Goal: Transaction & Acquisition: Purchase product/service

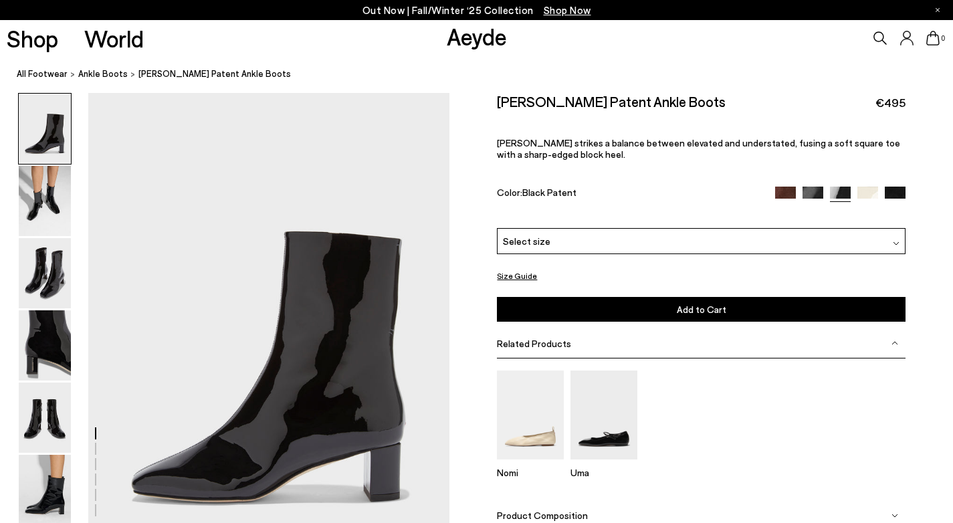
click at [863, 191] on img at bounding box center [867, 197] width 21 height 21
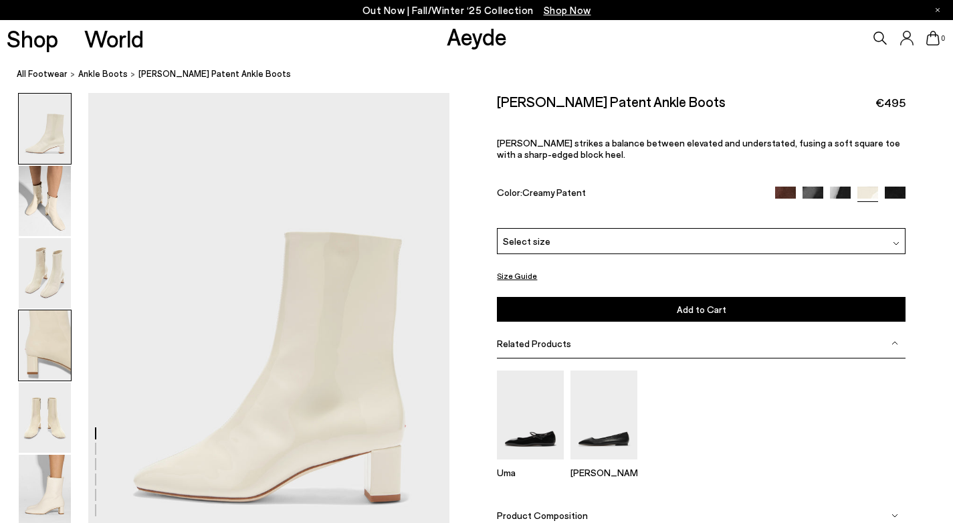
click at [62, 363] on img at bounding box center [45, 345] width 52 height 70
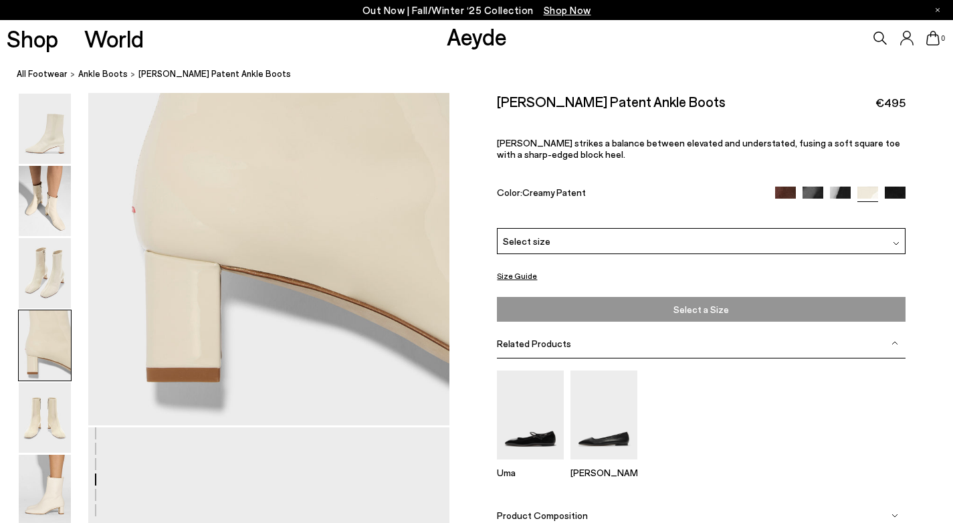
scroll to position [1602, 0]
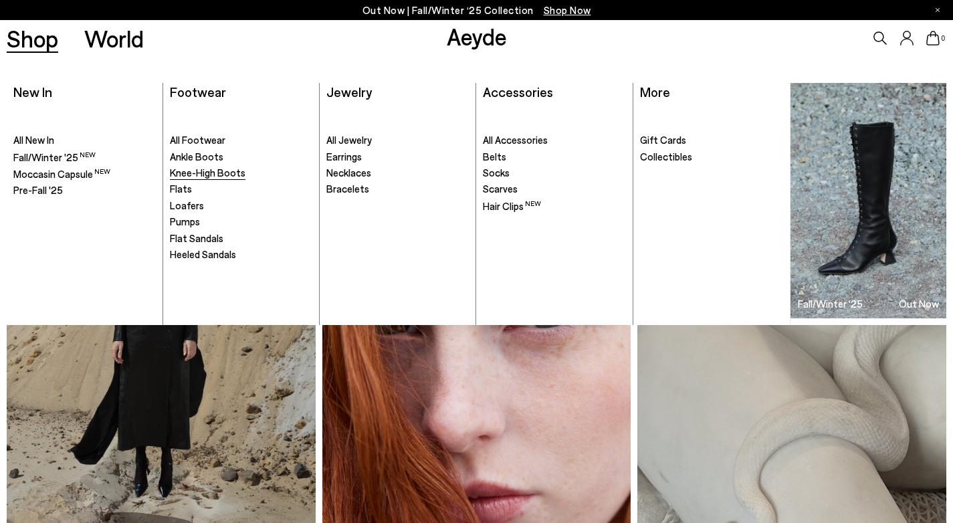
click at [225, 176] on span "Knee-High Boots" at bounding box center [208, 172] width 76 height 12
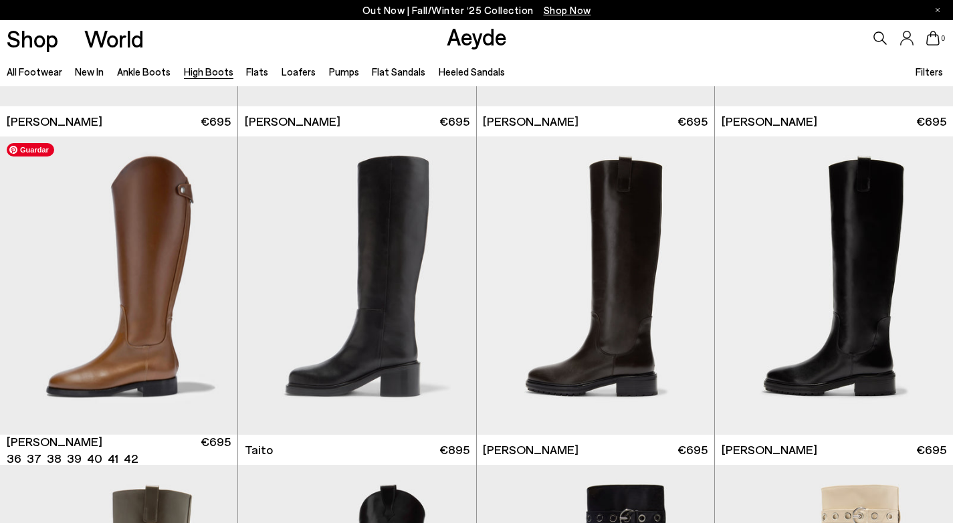
scroll to position [2576, 0]
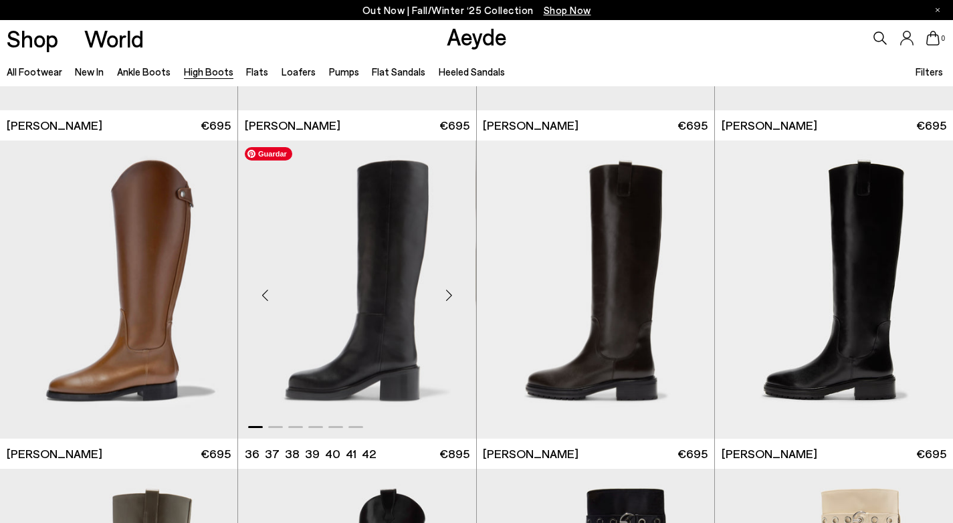
click at [344, 250] on img "1 / 6" at bounding box center [356, 289] width 237 height 299
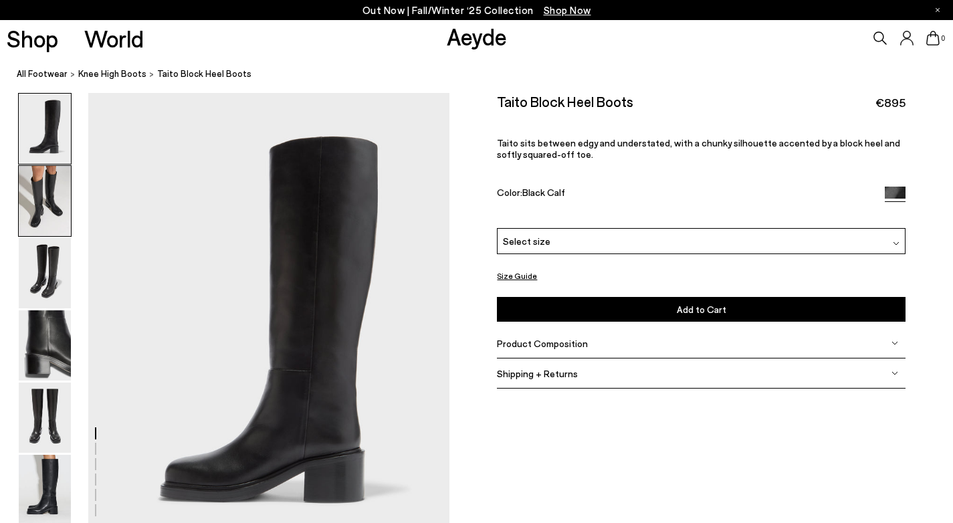
click at [31, 198] on img at bounding box center [45, 201] width 52 height 70
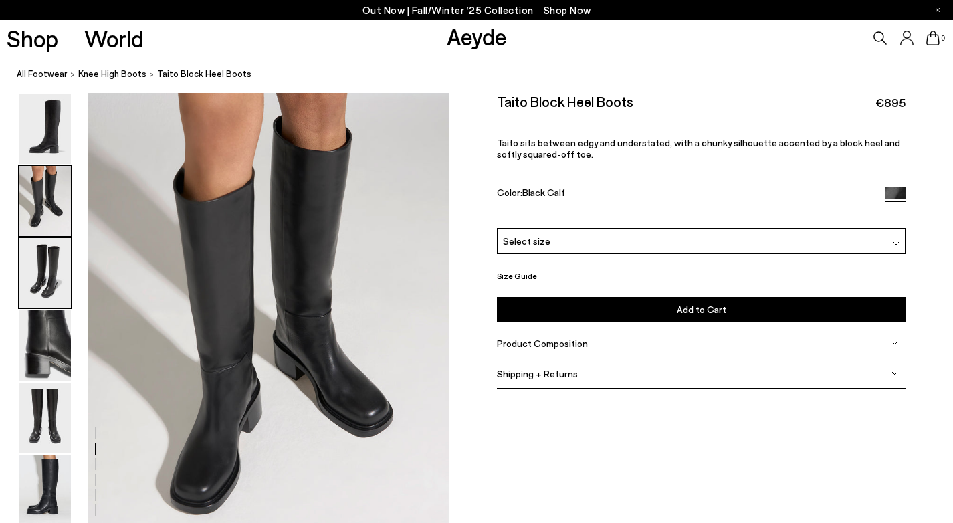
click at [51, 261] on img at bounding box center [45, 273] width 52 height 70
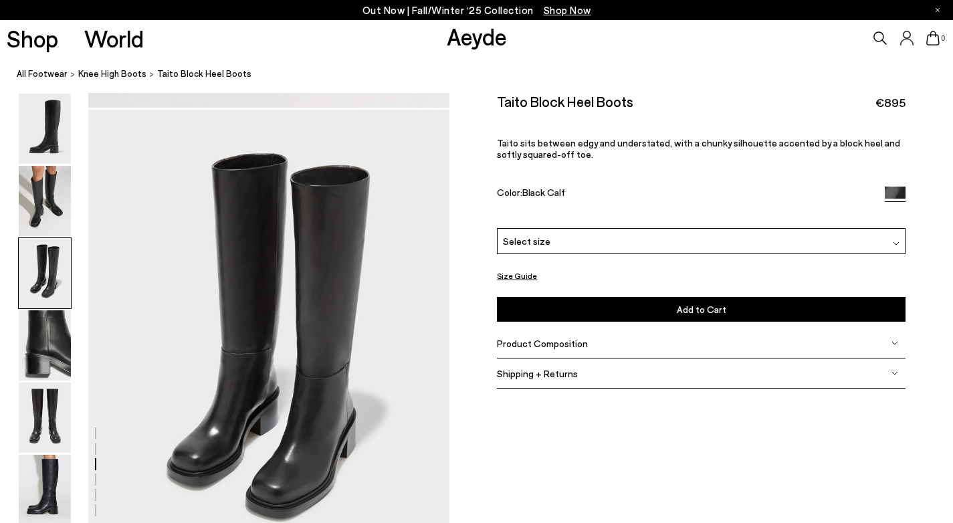
scroll to position [968, 0]
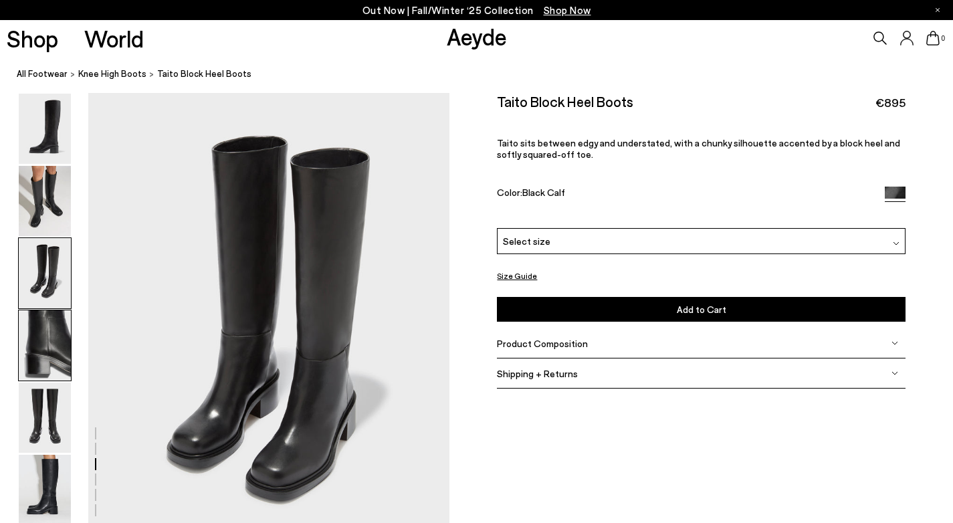
click at [51, 328] on img at bounding box center [45, 345] width 52 height 70
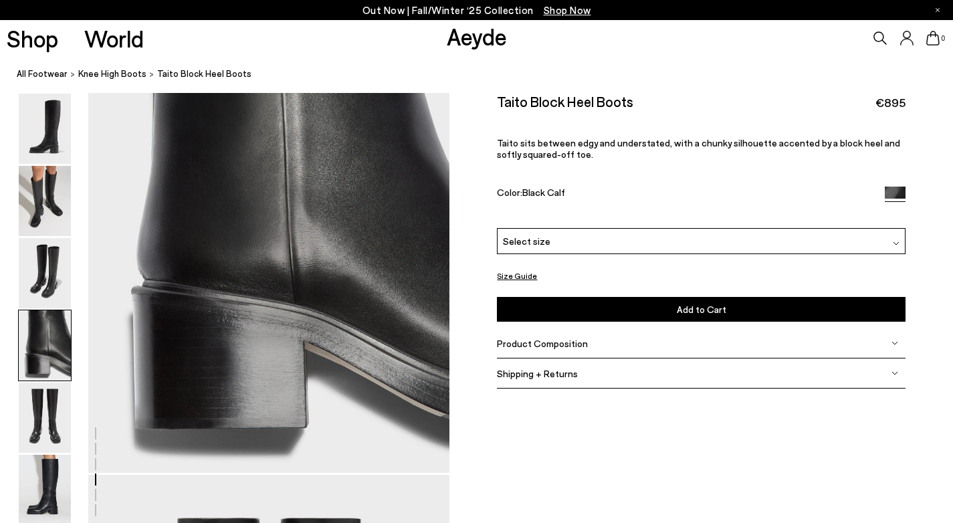
scroll to position [1554, 0]
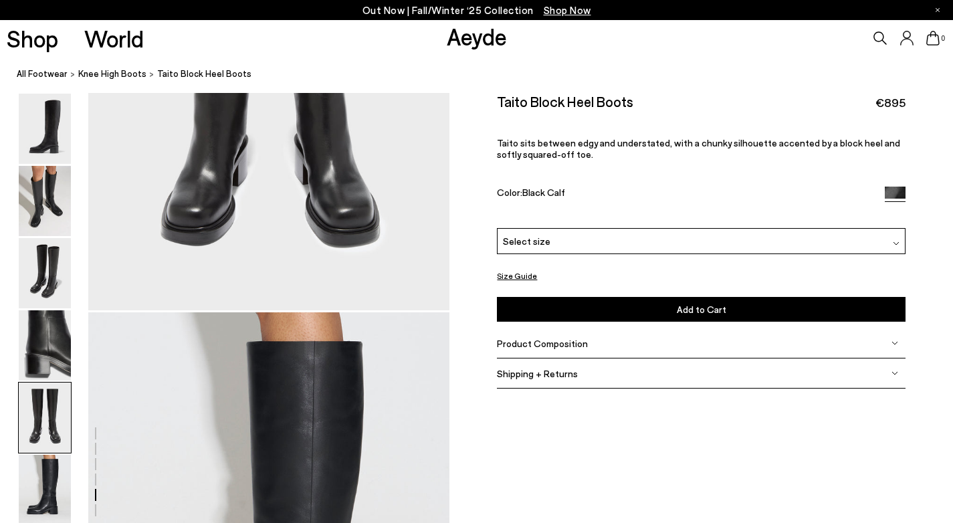
click at [48, 431] on img at bounding box center [45, 417] width 52 height 70
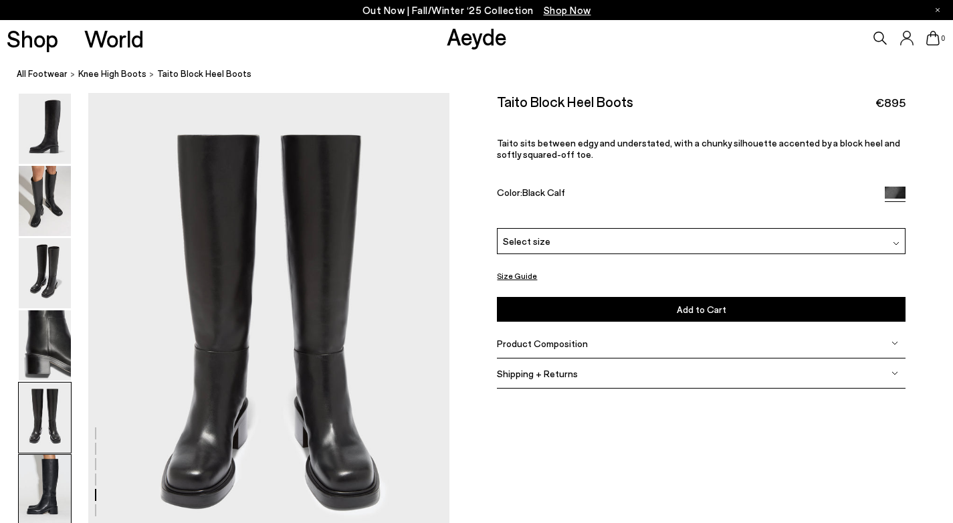
click at [49, 475] on img at bounding box center [45, 490] width 52 height 70
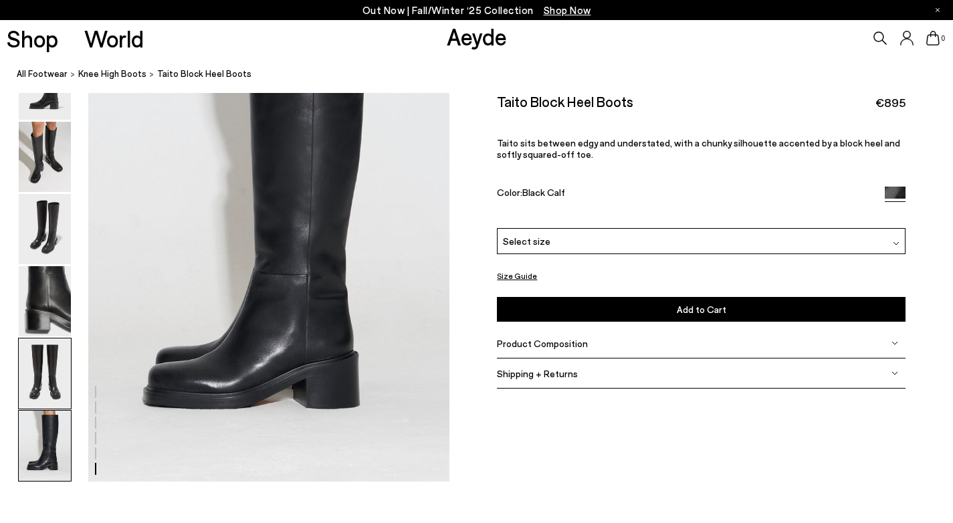
click at [35, 375] on img at bounding box center [45, 373] width 52 height 70
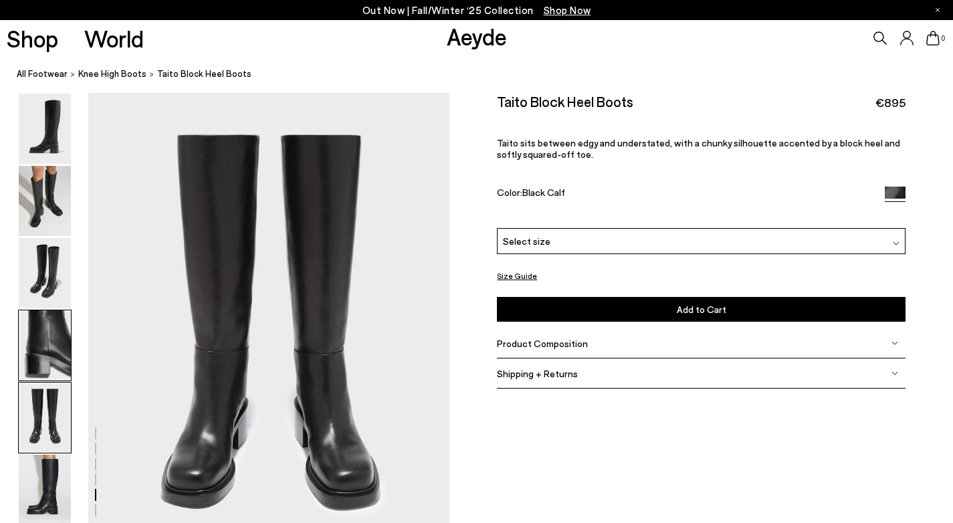
click at [35, 351] on img at bounding box center [45, 345] width 52 height 70
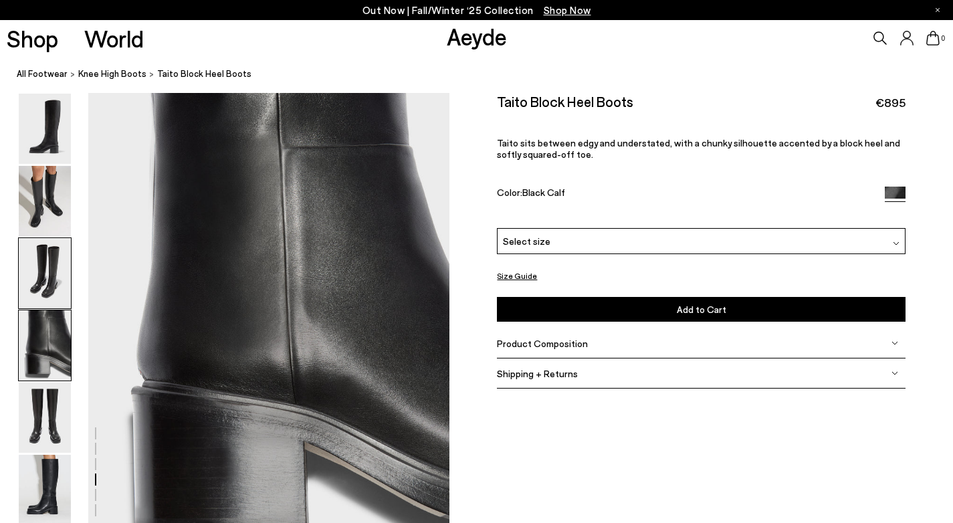
click at [39, 297] on img at bounding box center [45, 273] width 52 height 70
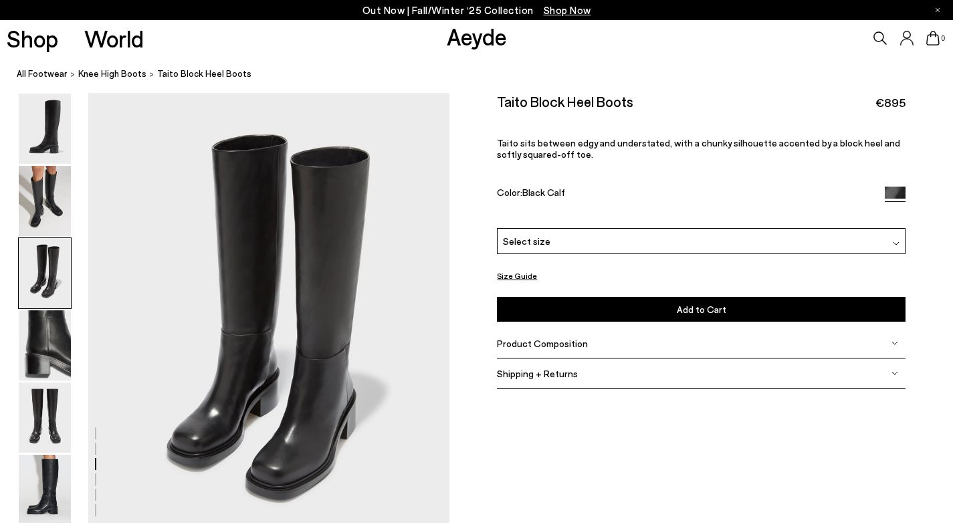
scroll to position [968, 0]
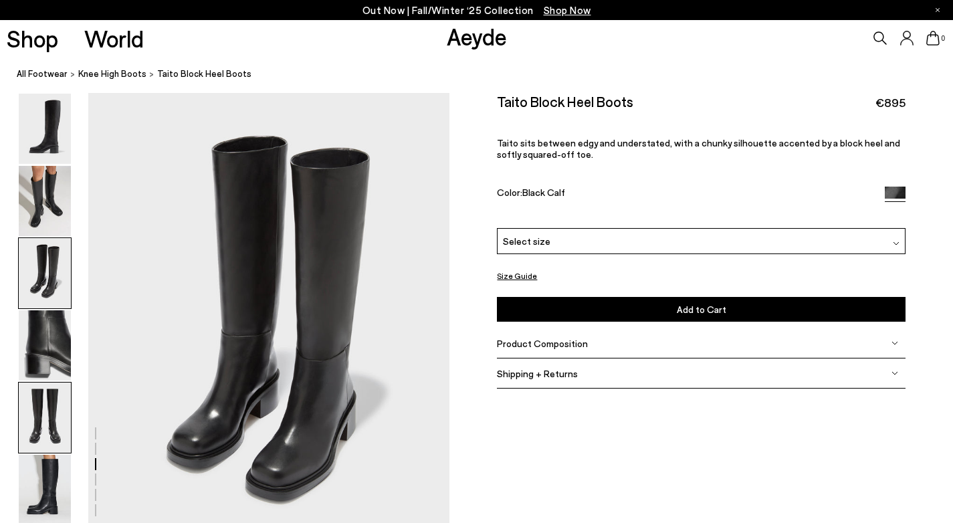
click at [55, 416] on img at bounding box center [45, 417] width 52 height 70
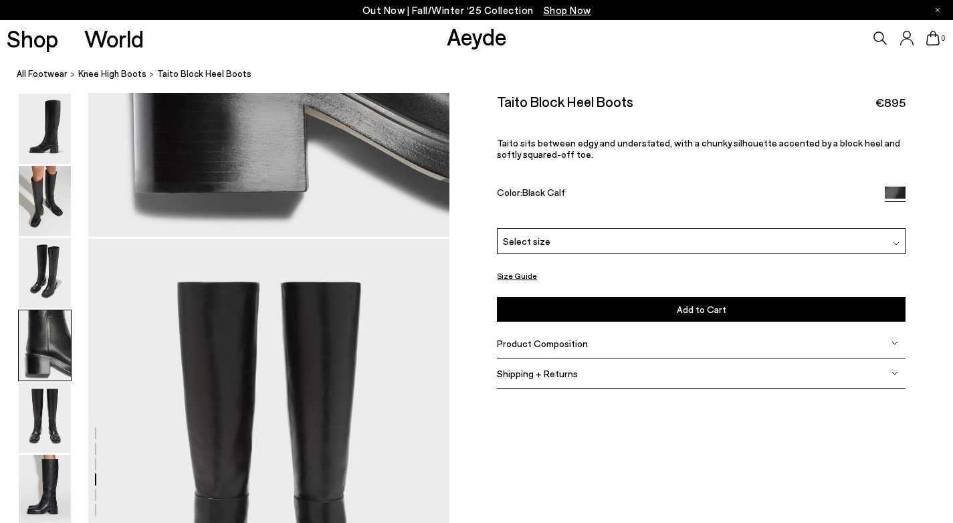
click at [54, 369] on img at bounding box center [45, 345] width 52 height 70
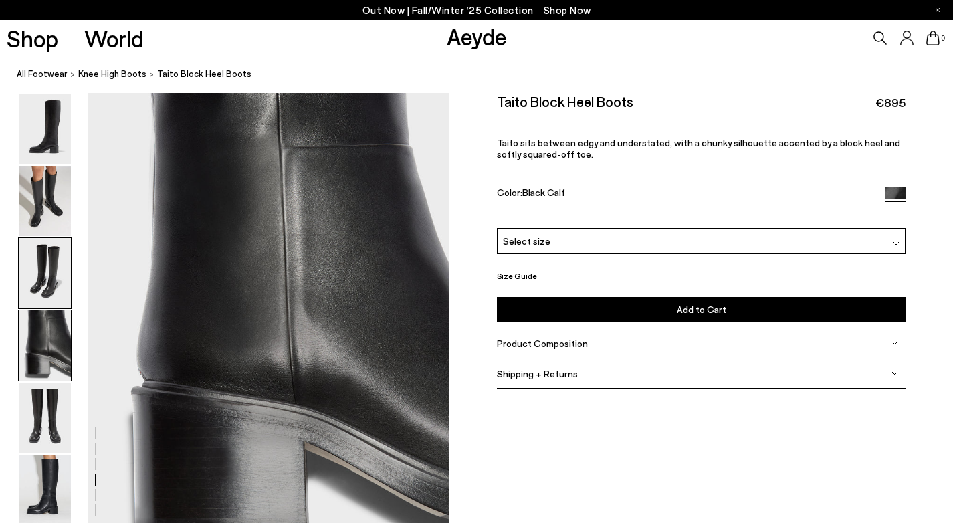
click at [48, 292] on img at bounding box center [45, 273] width 52 height 70
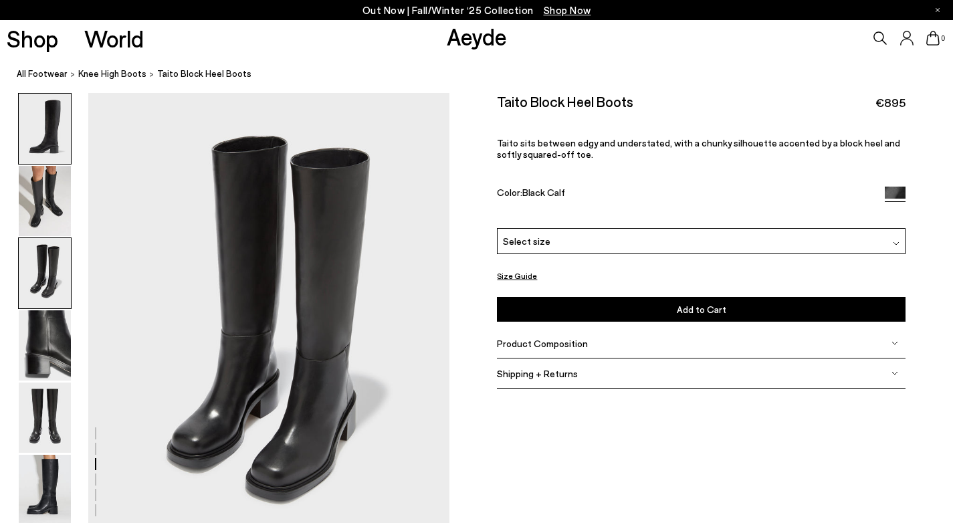
click at [46, 151] on img at bounding box center [45, 129] width 52 height 70
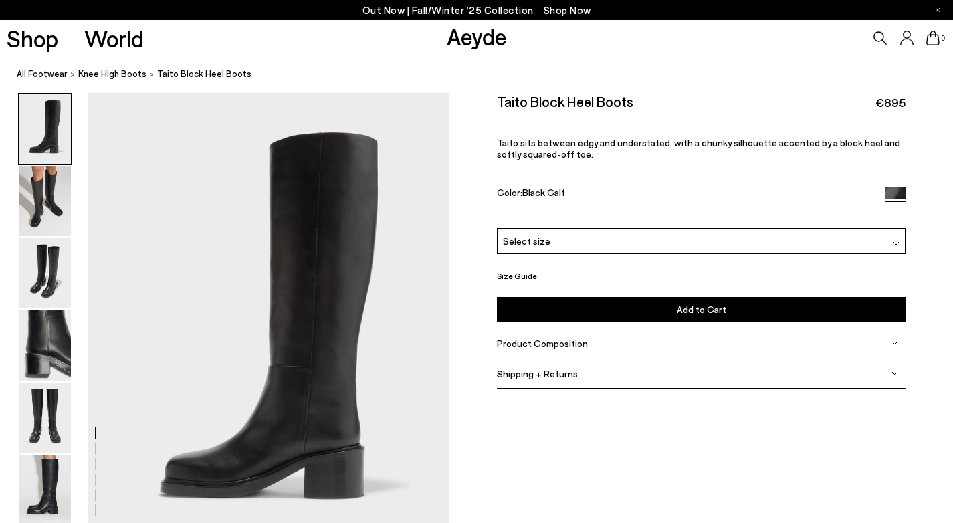
scroll to position [0, 0]
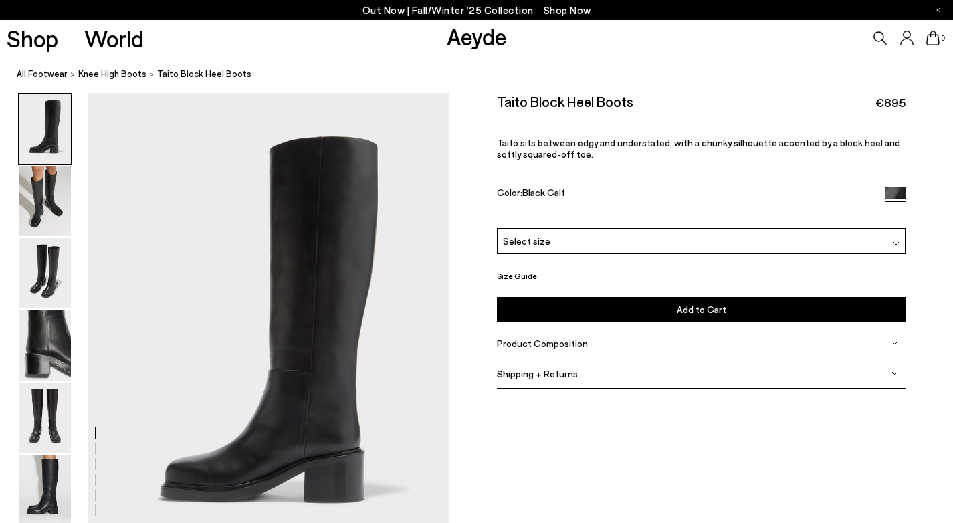
click at [481, 382] on div "Size Guide Shoes Belt Our shoes come in European sizing. The easiest way to mea…" at bounding box center [700, 249] width 503 height 312
